Goal: Complete application form: Complete application form

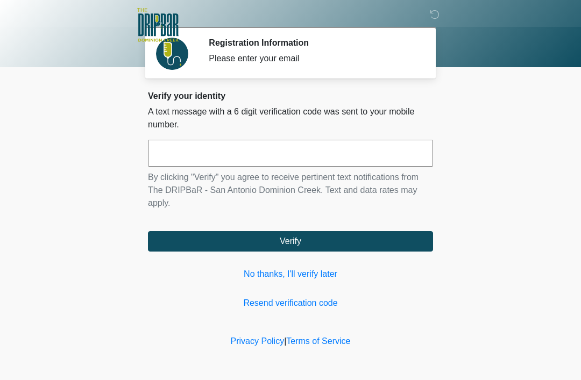
click at [276, 58] on div "Please enter your email" at bounding box center [313, 58] width 208 height 13
click at [384, 71] on section "Registration Information Please enter your email Please connect to Wi-Fi now Pr…" at bounding box center [290, 53] width 290 height 52
click at [296, 239] on button "Verify" at bounding box center [290, 241] width 285 height 20
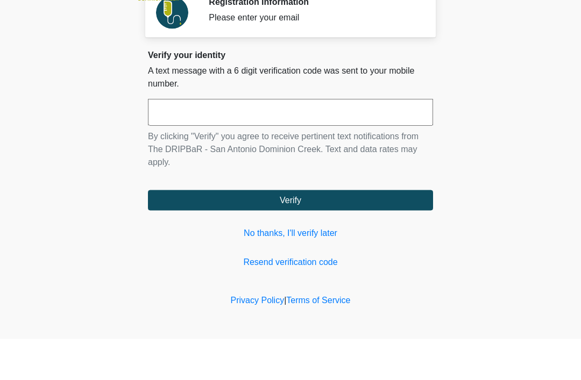
click at [184, 140] on input "text" at bounding box center [290, 153] width 285 height 27
click at [167, 140] on input "text" at bounding box center [290, 153] width 285 height 27
click at [175, 140] on input "text" at bounding box center [290, 153] width 285 height 27
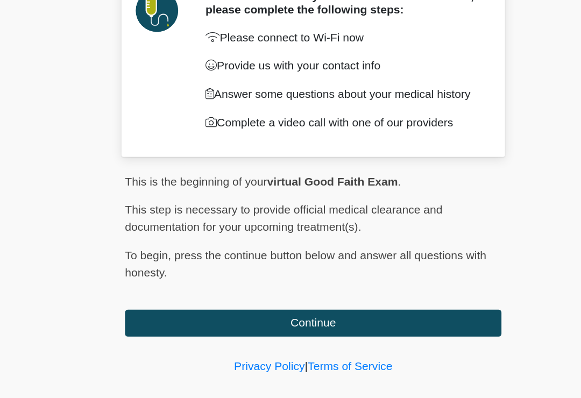
scroll to position [1, 0]
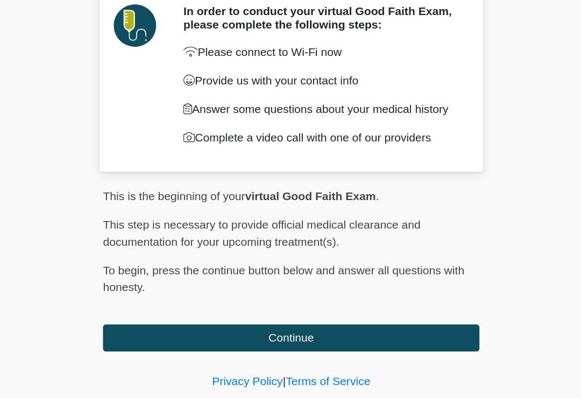
click at [223, 316] on button "Continue" at bounding box center [290, 326] width 285 height 20
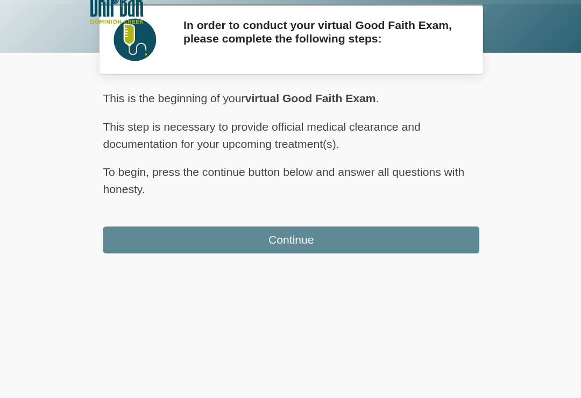
scroll to position [0, 0]
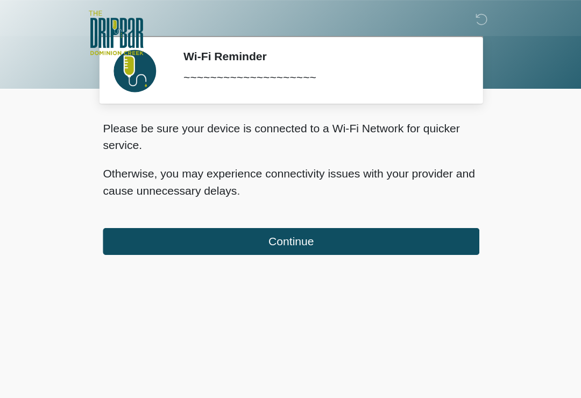
click at [224, 180] on button "Continue" at bounding box center [290, 183] width 285 height 20
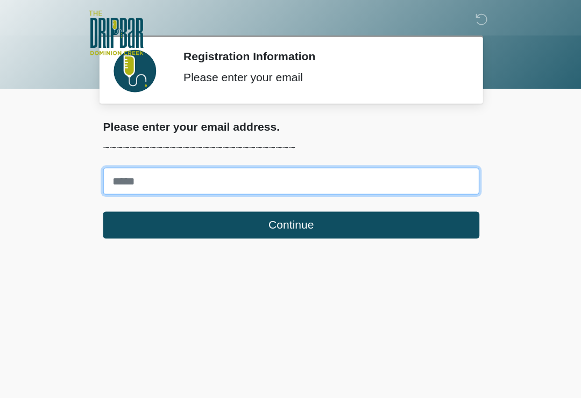
click at [148, 130] on input "Where should we email your treatment plan?" at bounding box center [290, 137] width 285 height 20
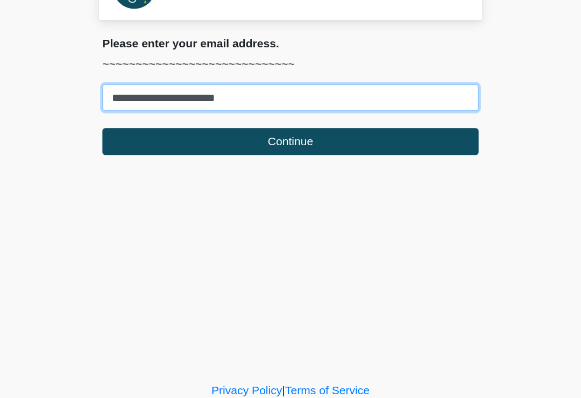
type input "**********"
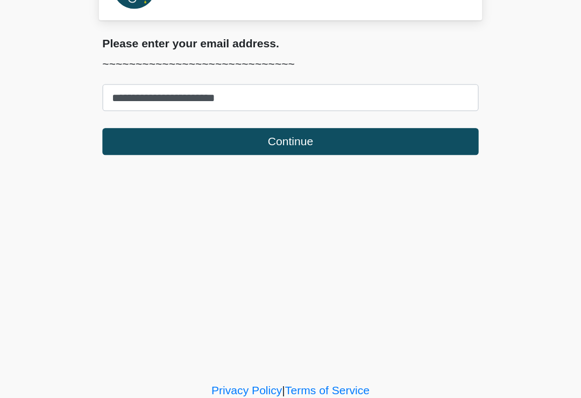
click at [248, 160] on button "Continue" at bounding box center [290, 170] width 285 height 20
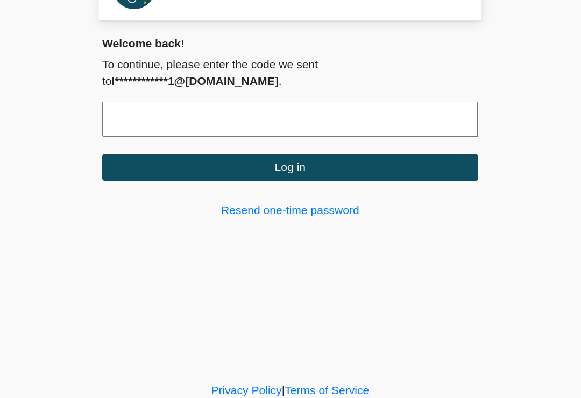
click at [234, 216] on link "Resend one-time password" at bounding box center [290, 222] width 285 height 13
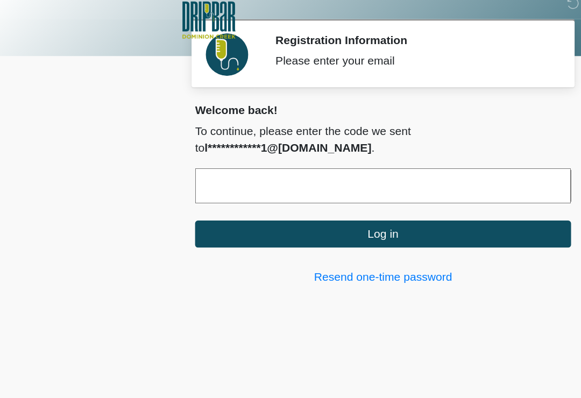
click at [311, 216] on link "Resend one-time password" at bounding box center [290, 222] width 285 height 13
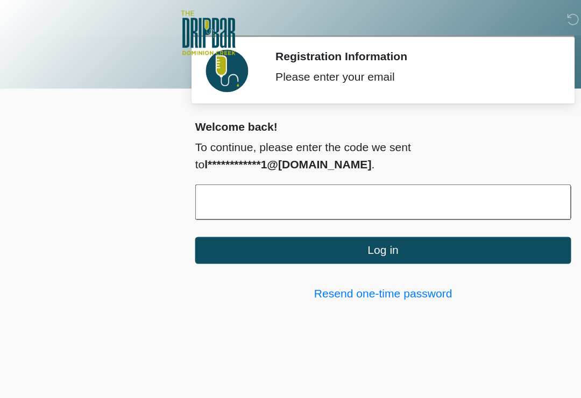
click at [299, 216] on link "Resend one-time password" at bounding box center [290, 222] width 285 height 13
click at [170, 150] on input "text" at bounding box center [290, 153] width 285 height 27
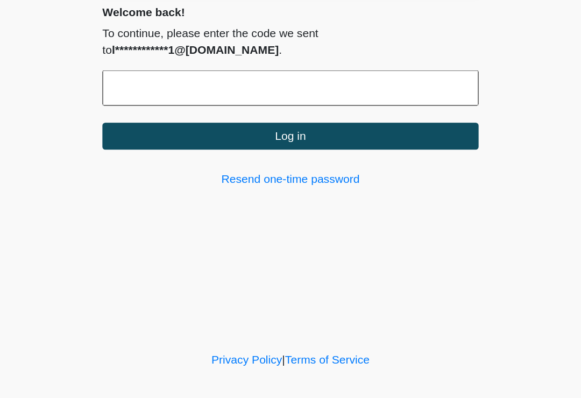
type input "*"
type input "******"
click at [217, 180] on button "Log in" at bounding box center [290, 190] width 285 height 20
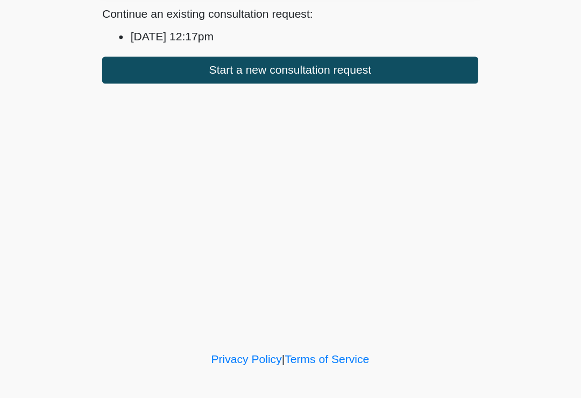
click at [264, 130] on button "Start a new consultation request" at bounding box center [290, 140] width 285 height 20
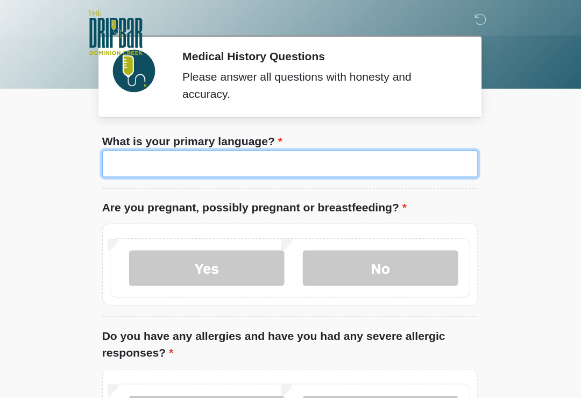
click at [148, 123] on input "What is your primary language?" at bounding box center [290, 124] width 285 height 20
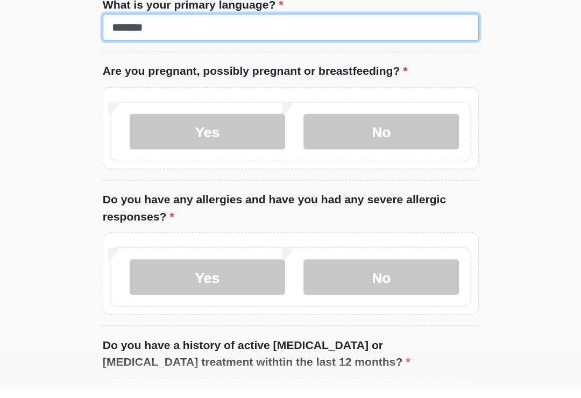
type input "*******"
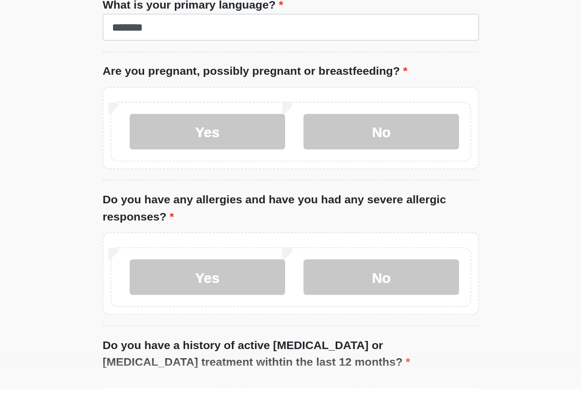
click at [300, 190] on label "No" at bounding box center [359, 203] width 118 height 27
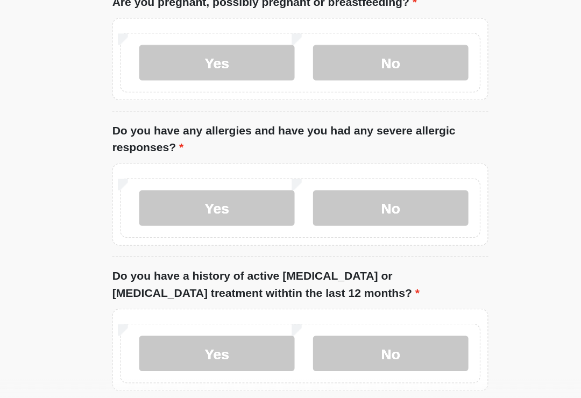
scroll to position [76, 0]
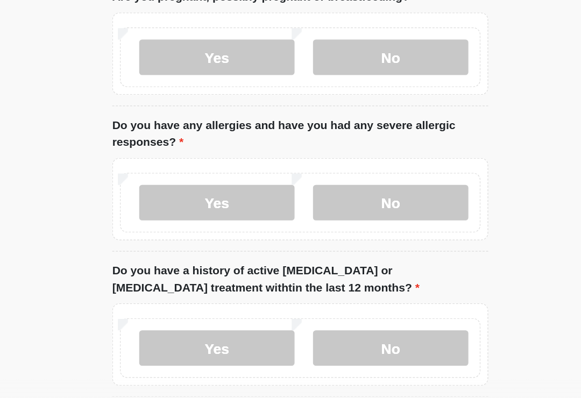
click at [177, 224] on label "Yes" at bounding box center [227, 237] width 118 height 27
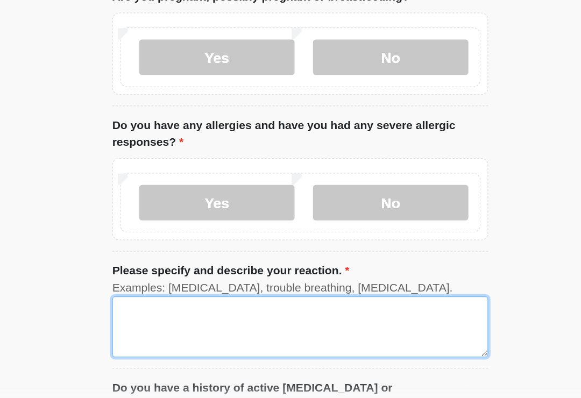
click at [148, 308] on textarea "Please specify and describe your reaction." at bounding box center [290, 331] width 285 height 46
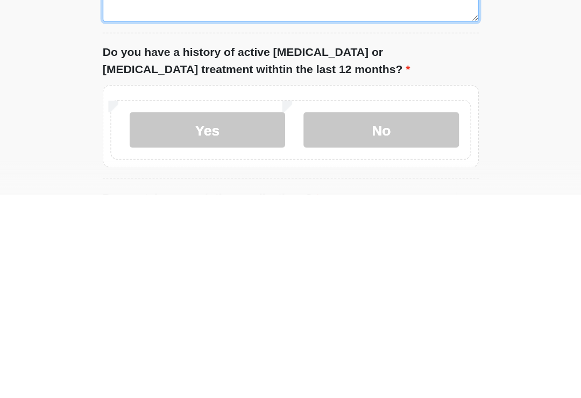
scroll to position [164, 0]
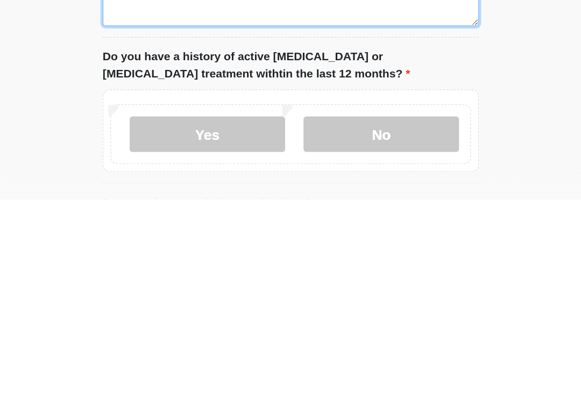
type textarea "**********"
click at [300, 335] on label "No" at bounding box center [359, 348] width 118 height 27
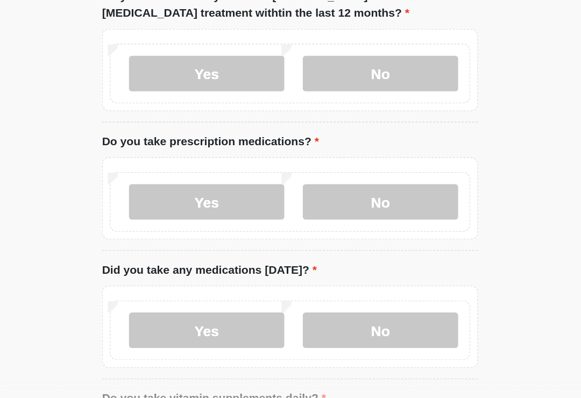
scroll to position [373, 0]
click at [173, 223] on label "Yes" at bounding box center [227, 236] width 118 height 27
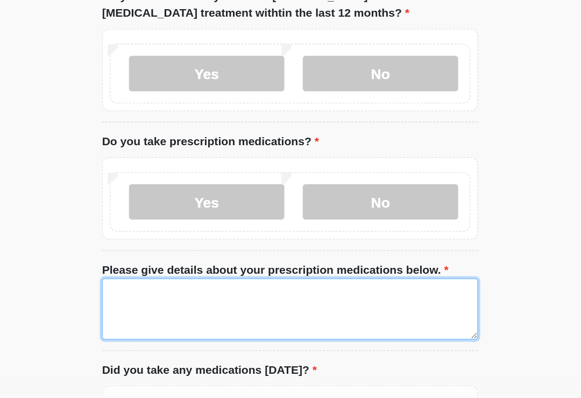
click at [148, 295] on textarea "Please give details about your prescription medications below." at bounding box center [290, 318] width 285 height 46
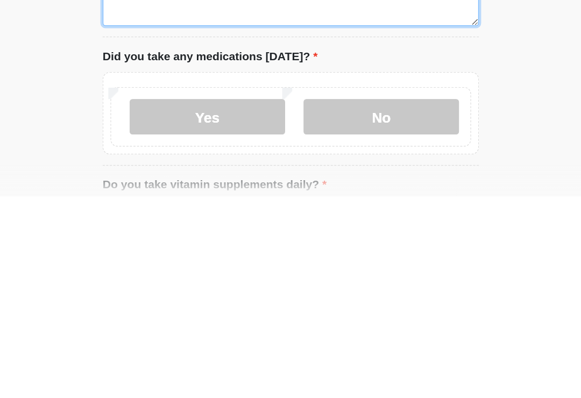
type textarea "**********"
click at [168, 324] on label "Yes" at bounding box center [227, 337] width 118 height 27
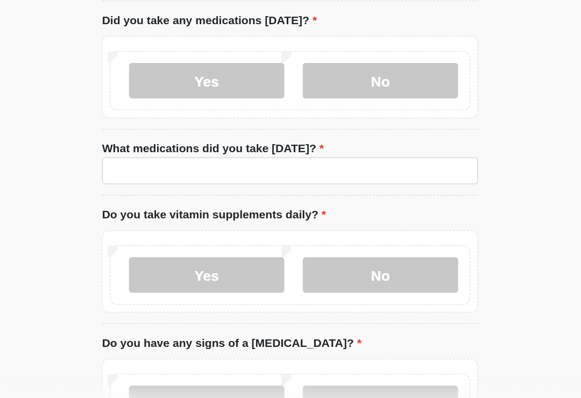
scroll to position [638, 0]
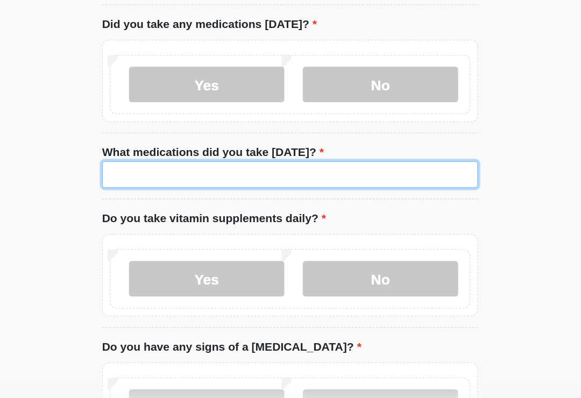
click at [148, 203] on input "What medications did you take today?" at bounding box center [290, 213] width 285 height 20
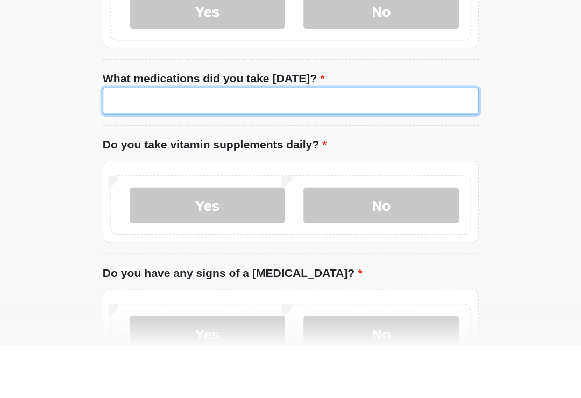
type input "*"
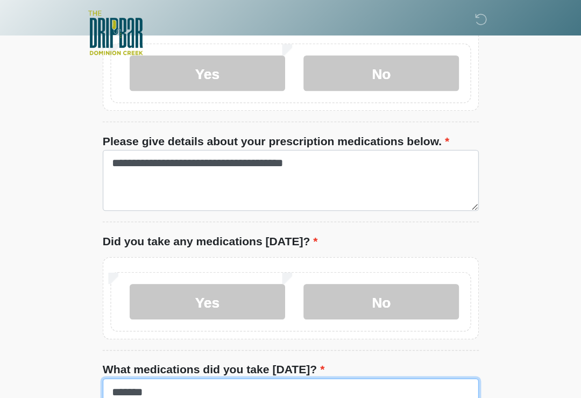
scroll to position [546, 0]
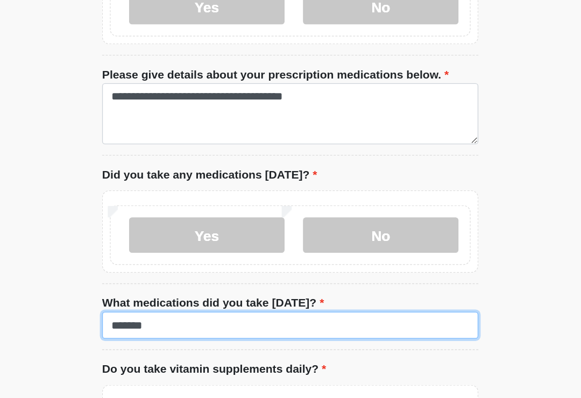
type input "*******"
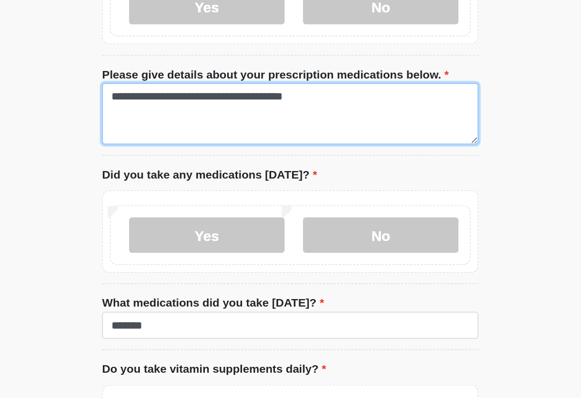
click at [193, 121] on textarea "**********" at bounding box center [290, 144] width 285 height 46
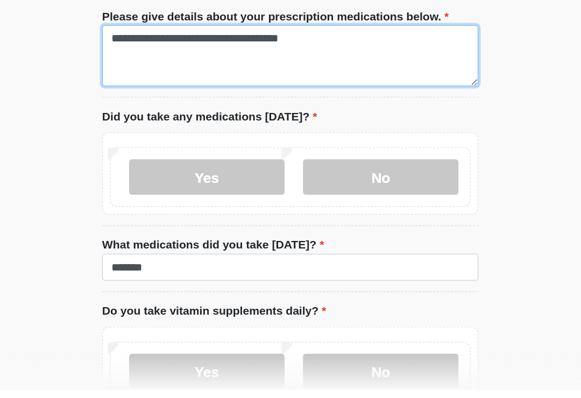
click at [148, 121] on textarea "**********" at bounding box center [290, 144] width 285 height 46
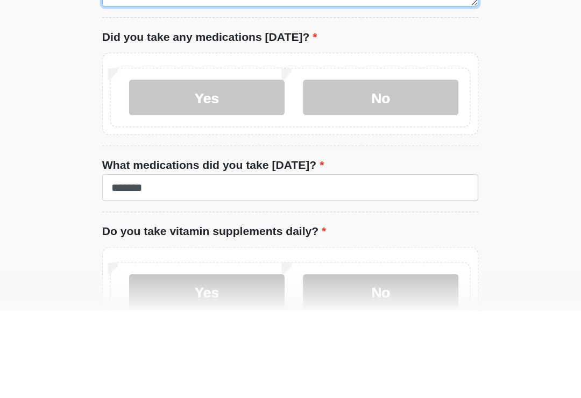
type textarea "**********"
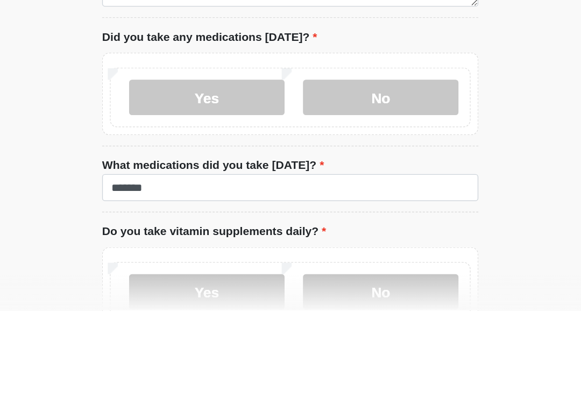
click at [174, 223] on label "Yes" at bounding box center [227, 236] width 118 height 27
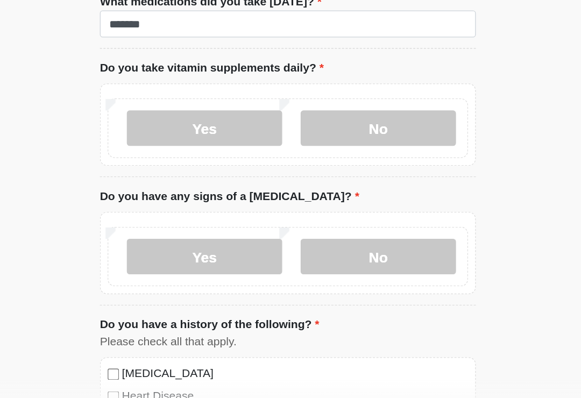
scroll to position [751, 0]
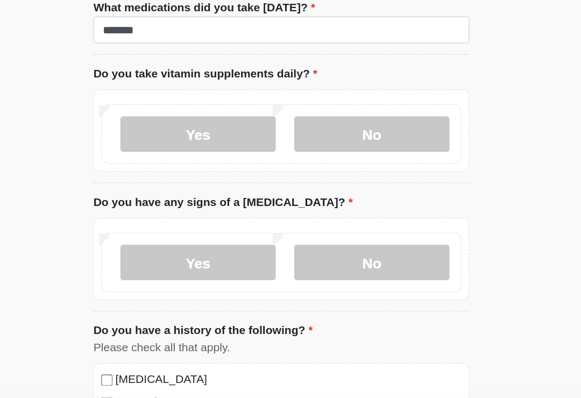
click at [168, 165] on label "Yes" at bounding box center [227, 178] width 118 height 27
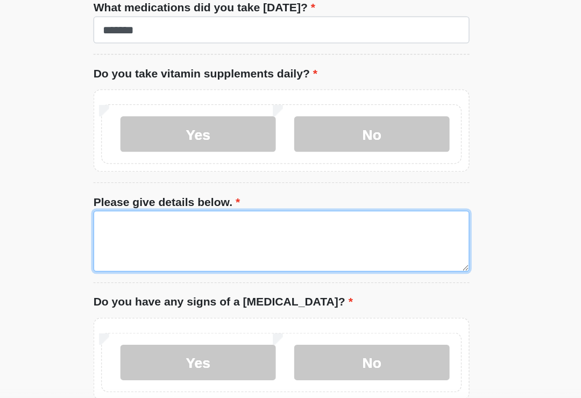
click at [148, 237] on textarea "Please give details below." at bounding box center [290, 260] width 285 height 46
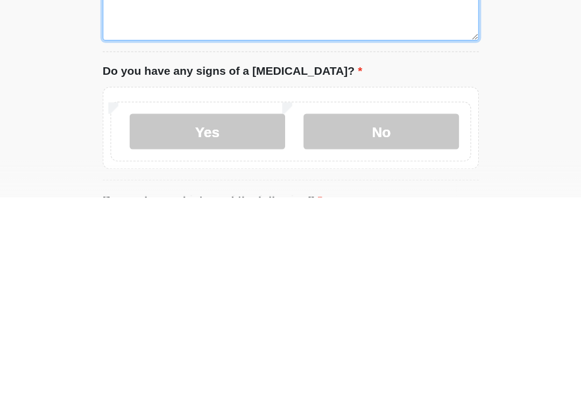
type textarea "***"
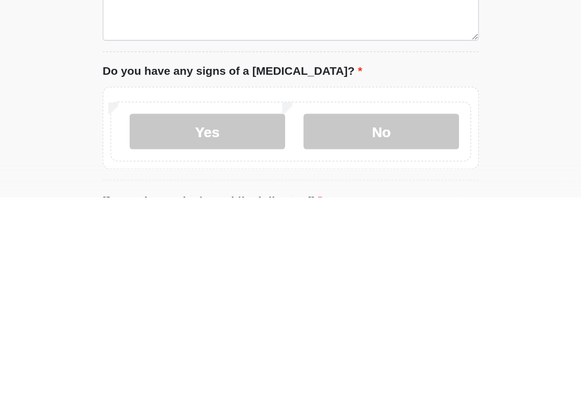
click at [300, 335] on label "No" at bounding box center [359, 348] width 118 height 27
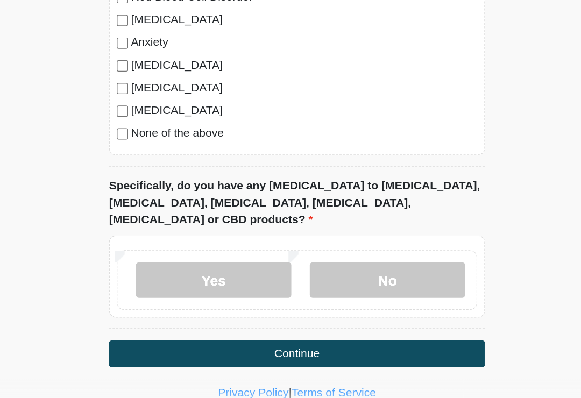
scroll to position [1202, 0]
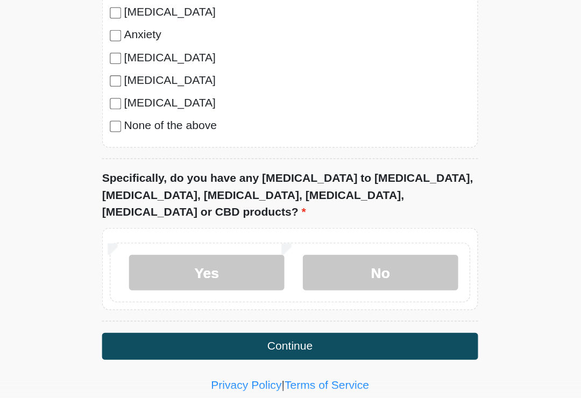
click at [300, 277] on label "No" at bounding box center [359, 290] width 118 height 27
click at [227, 336] on button "Continue" at bounding box center [290, 346] width 285 height 20
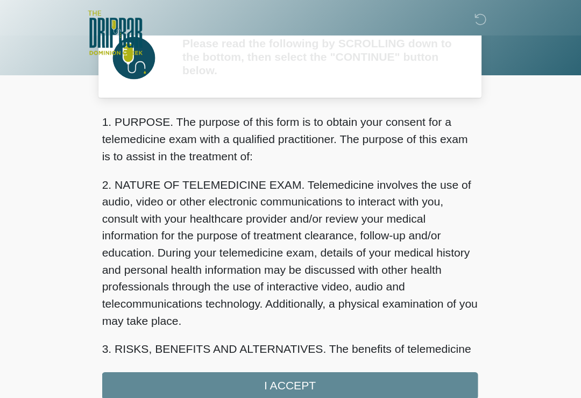
scroll to position [0, 0]
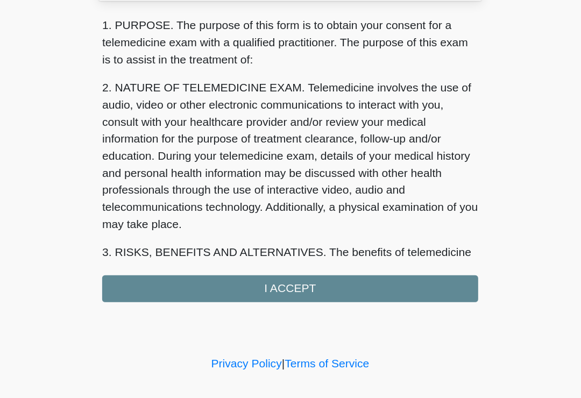
click at [227, 213] on div "1. PURPOSE. The purpose of this form is to obtain your consent for a telemedici…" at bounding box center [290, 204] width 285 height 216
click at [223, 213] on div "1. PURPOSE. The purpose of this form is to obtain your consent for a telemedici…" at bounding box center [290, 204] width 285 height 216
click at [214, 211] on div "1. PURPOSE. The purpose of this form is to obtain your consent for a telemedici…" at bounding box center [290, 204] width 285 height 216
click at [225, 213] on div "1. PURPOSE. The purpose of this form is to obtain your consent for a telemedici…" at bounding box center [290, 204] width 285 height 216
click at [219, 215] on div "1. PURPOSE. The purpose of this form is to obtain your consent for a telemedici…" at bounding box center [290, 204] width 285 height 216
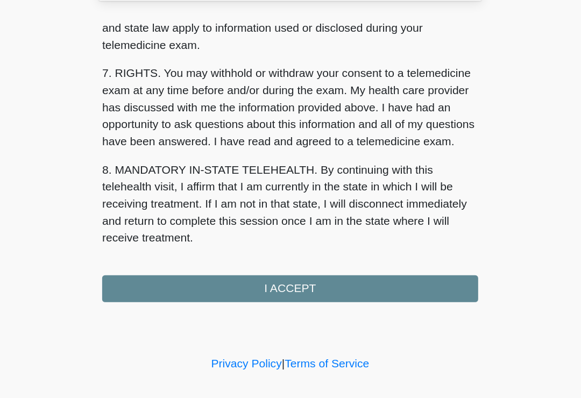
scroll to position [454, 0]
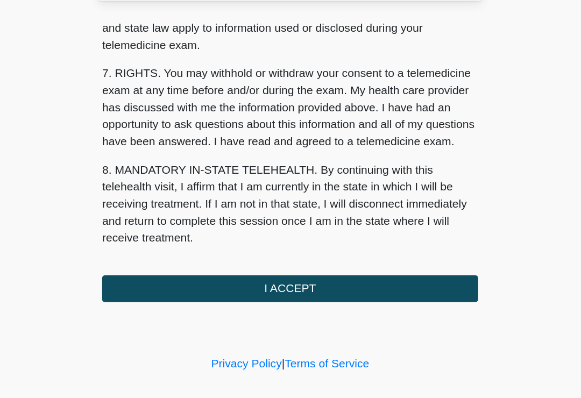
click at [216, 292] on button "I ACCEPT" at bounding box center [290, 302] width 285 height 20
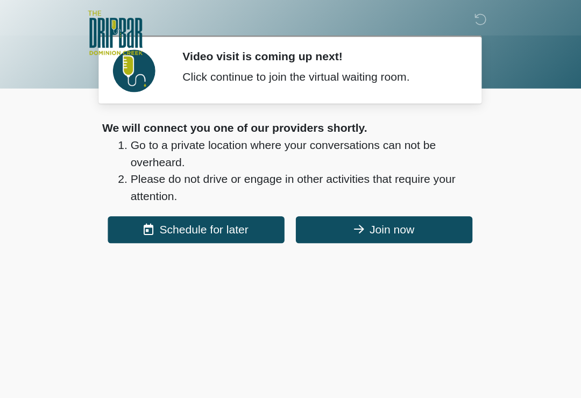
click at [307, 168] on button "Join now" at bounding box center [362, 174] width 134 height 20
